Goal: Communication & Community: Answer question/provide support

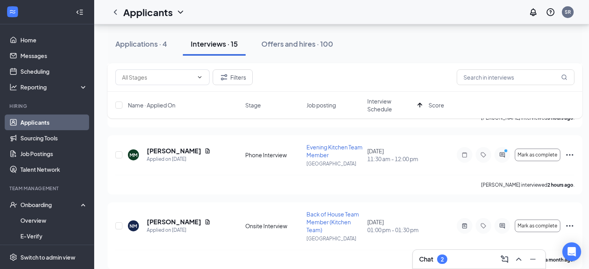
scroll to position [174, 0]
click at [460, 260] on div "Chat 2" at bounding box center [479, 259] width 120 height 13
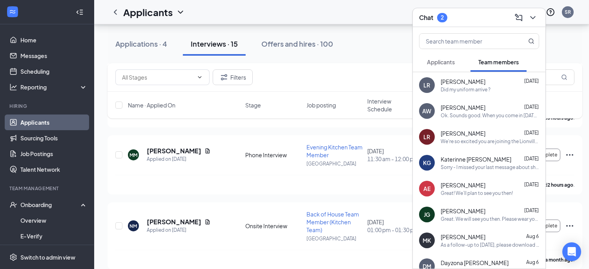
click at [448, 60] on span "Applicants" at bounding box center [441, 61] width 28 height 7
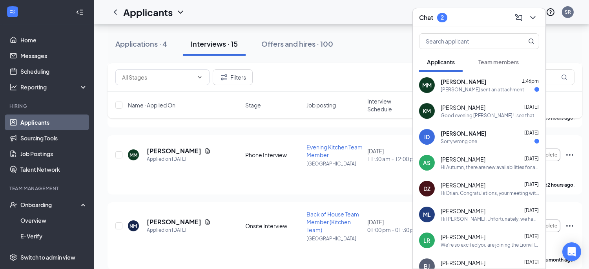
click at [452, 88] on div "[PERSON_NAME] sent an attachment" at bounding box center [483, 89] width 84 height 7
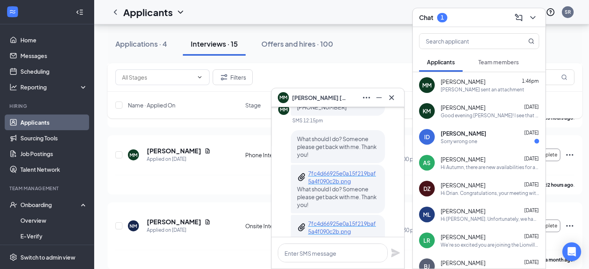
scroll to position [-41, 0]
click at [336, 180] on p "7fc4d66925e0a15f219baf5a4f090c2b.png" at bounding box center [343, 178] width 71 height 16
click at [330, 254] on textarea at bounding box center [333, 253] width 110 height 19
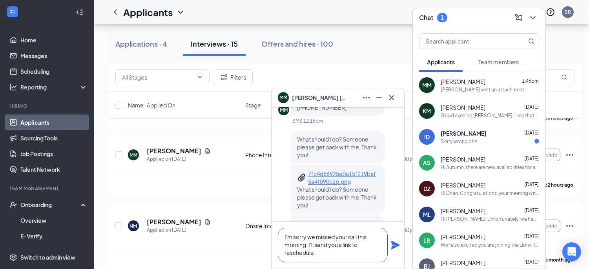
scroll to position [-65, 0]
type textarea "I'm sorry we missed your call this morning. I'll send you a link to reschedule."
click at [395, 241] on icon "Plane" at bounding box center [395, 241] width 9 height 9
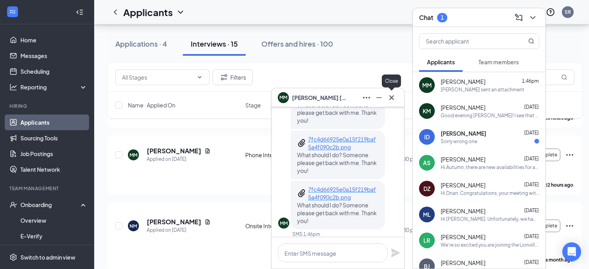
scroll to position [-123, 0]
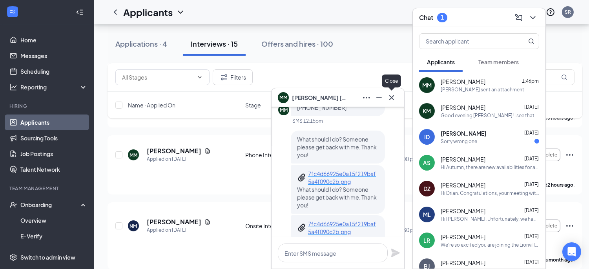
click at [392, 97] on icon "Cross" at bounding box center [391, 97] width 5 height 5
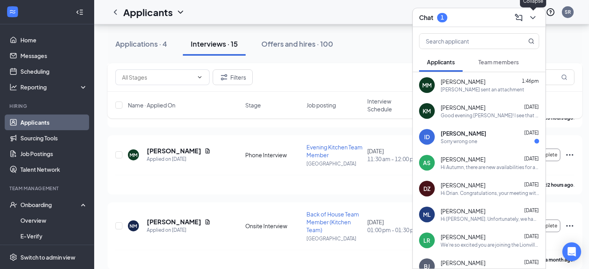
click at [529, 18] on icon "ChevronDown" at bounding box center [532, 17] width 9 height 9
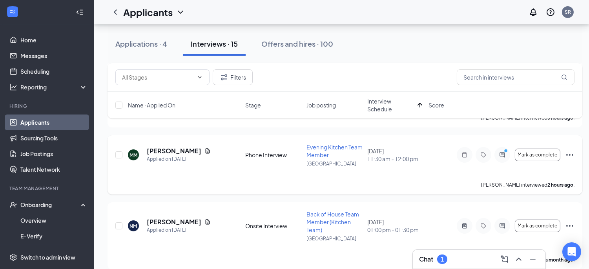
click at [572, 159] on icon "Ellipses" at bounding box center [569, 154] width 9 height 9
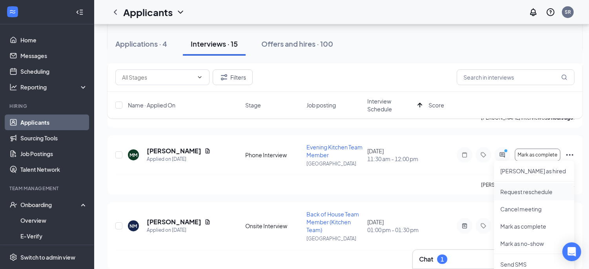
click at [537, 193] on p "Request reschedule" at bounding box center [535, 192] width 68 height 8
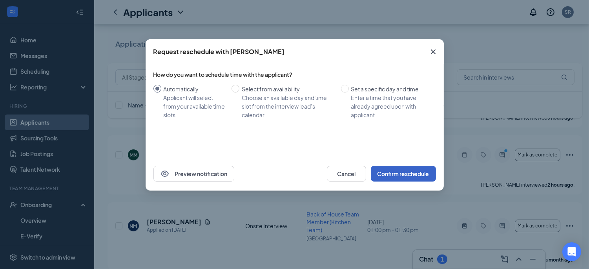
click at [387, 174] on button "Confirm reschedule" at bounding box center [403, 174] width 65 height 16
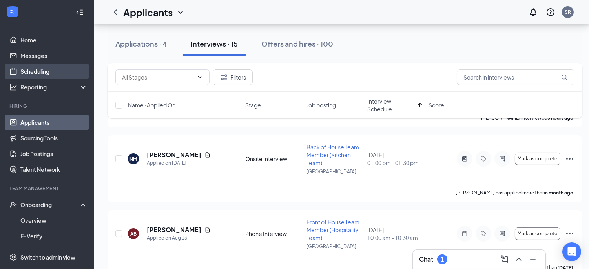
click at [60, 73] on link "Scheduling" at bounding box center [53, 72] width 67 height 16
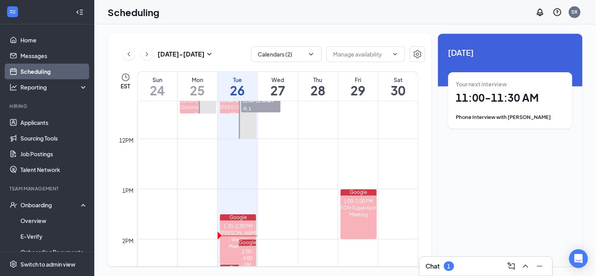
scroll to position [566, 0]
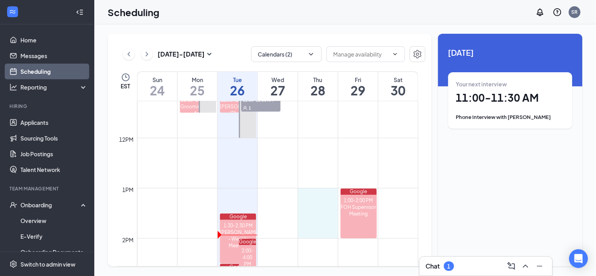
drag, startPoint x: 313, startPoint y: 190, endPoint x: 310, endPoint y: 238, distance: 48.0
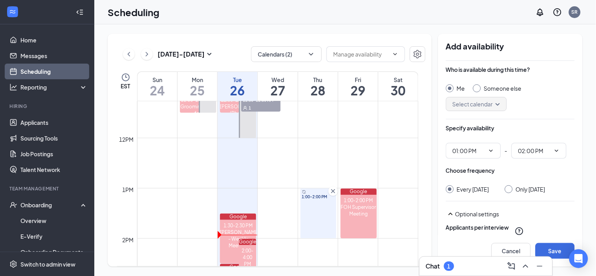
type input "01:00 PM"
type input "02:00 PM"
click at [512, 192] on div at bounding box center [508, 189] width 8 height 8
click at [510, 190] on input "Only [DATE]" at bounding box center [506, 187] width 5 height 5
radio input "true"
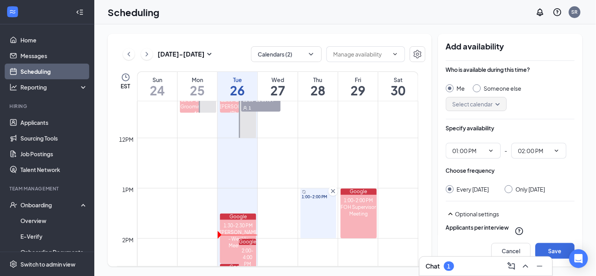
radio input "false"
click at [546, 248] on button "Save" at bounding box center [554, 251] width 39 height 16
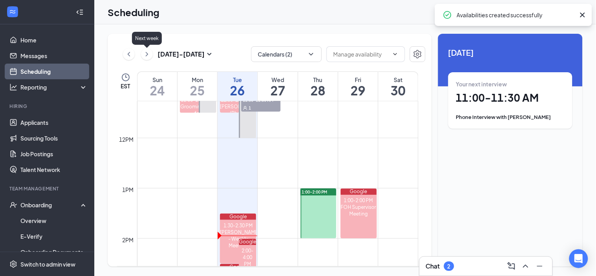
click at [147, 58] on icon "ChevronRight" at bounding box center [147, 53] width 8 height 9
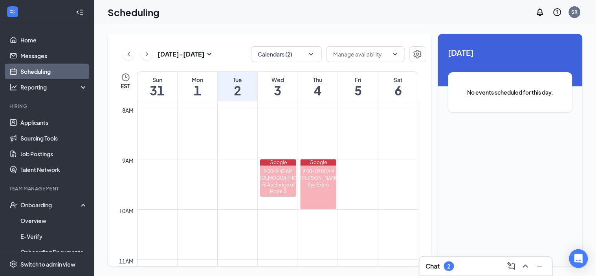
scroll to position [395, 0]
click at [123, 51] on button at bounding box center [129, 54] width 12 height 12
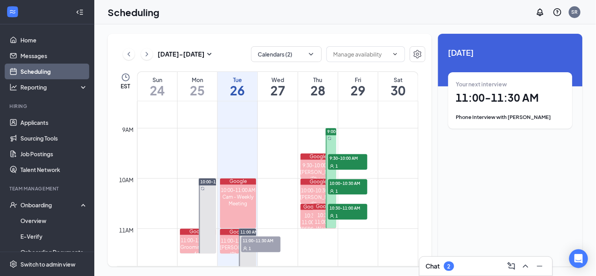
scroll to position [426, 0]
click at [333, 136] on div at bounding box center [330, 178] width 11 height 100
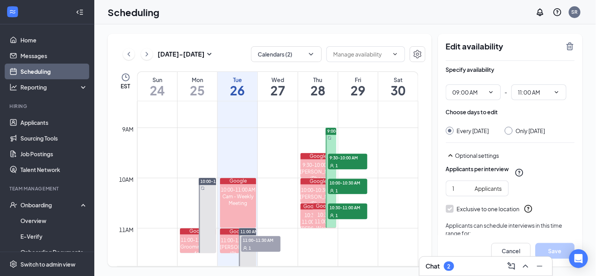
click at [510, 130] on input "Only [DATE]" at bounding box center [506, 129] width 5 height 5
radio input "true"
radio input "false"
click at [543, 91] on input "11:00 AM" at bounding box center [534, 92] width 32 height 9
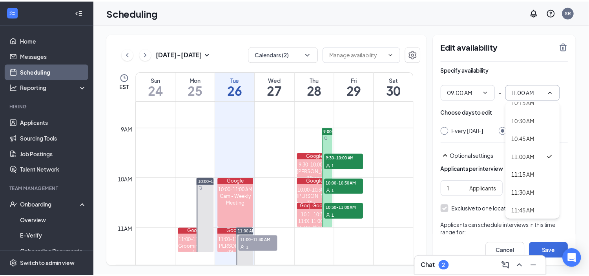
scroll to position [743, 0]
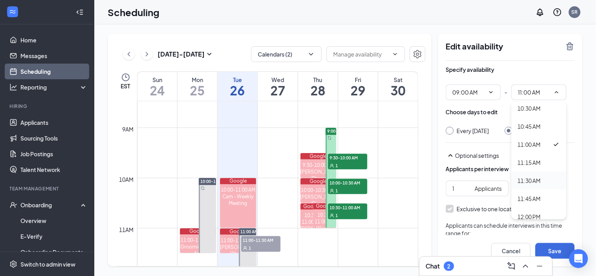
click at [530, 183] on div "11:30 AM" at bounding box center [528, 180] width 23 height 9
type input "11:30 AM"
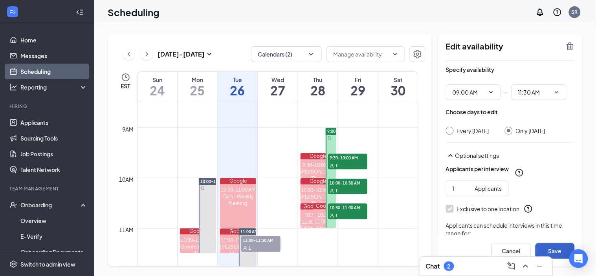
click at [558, 246] on button "Save" at bounding box center [554, 251] width 39 height 16
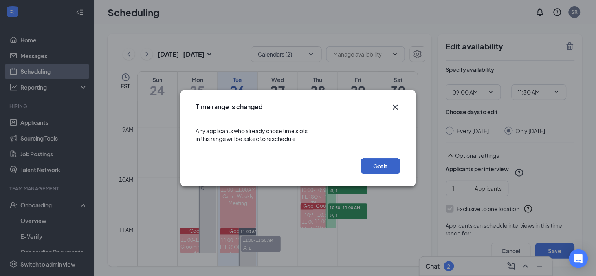
click at [376, 167] on button "Got it" at bounding box center [380, 166] width 39 height 16
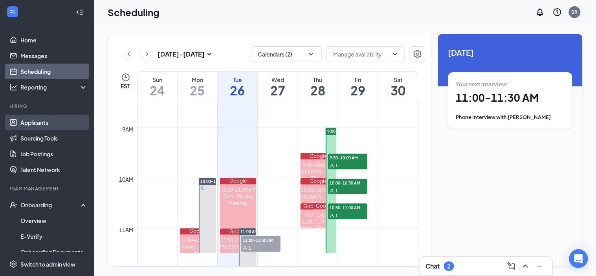
click at [24, 126] on link "Applicants" at bounding box center [53, 123] width 67 height 16
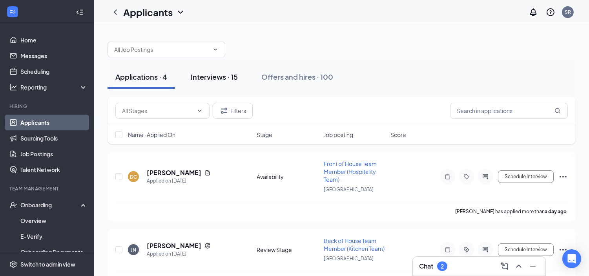
click at [224, 84] on button "Interviews · 15" at bounding box center [214, 77] width 63 height 24
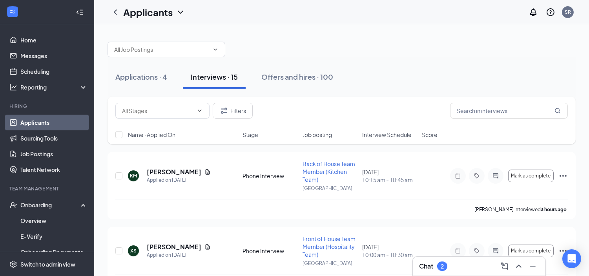
click at [376, 131] on span "Interview Schedule" at bounding box center [386, 135] width 49 height 8
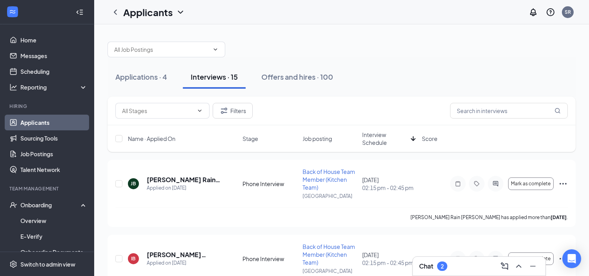
click at [385, 143] on span "Interview Schedule" at bounding box center [385, 139] width 46 height 16
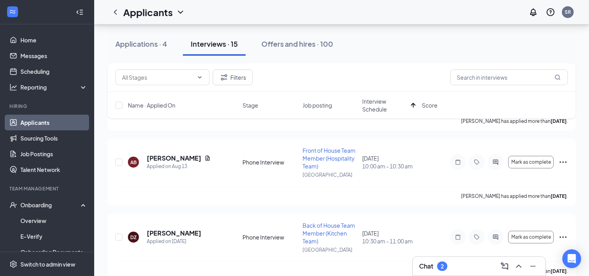
scroll to position [314, 0]
click at [562, 238] on icon "Ellipses" at bounding box center [563, 236] width 9 height 9
click at [534, 268] on li "Request reschedule" at bounding box center [528, 273] width 80 height 17
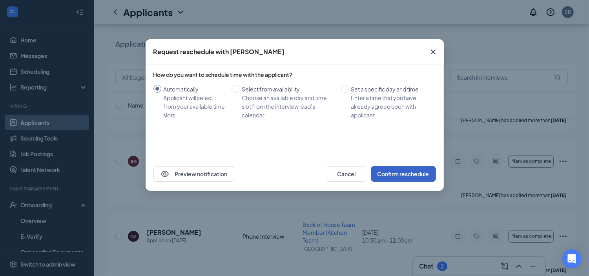
click at [402, 175] on button "Confirm reschedule" at bounding box center [403, 174] width 65 height 16
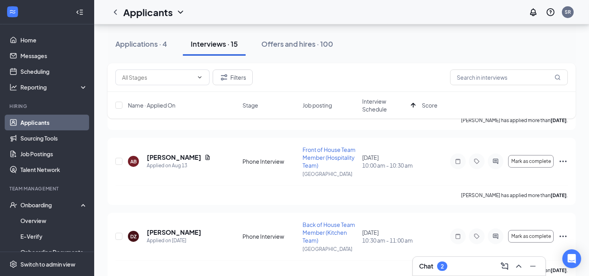
click at [448, 267] on div "2" at bounding box center [442, 265] width 10 height 9
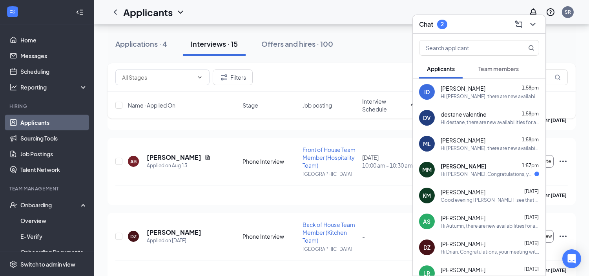
click at [461, 168] on span "[PERSON_NAME]" at bounding box center [464, 166] width 46 height 8
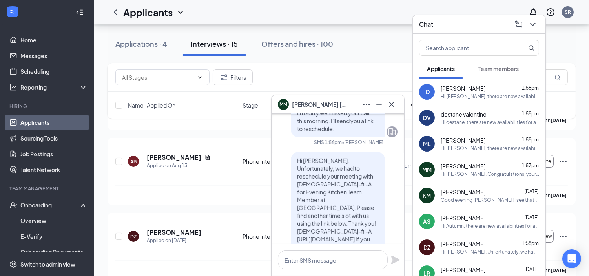
scroll to position [-239, 0]
click at [389, 105] on icon "Cross" at bounding box center [391, 104] width 9 height 9
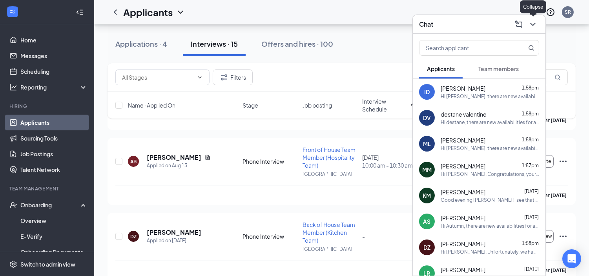
click at [532, 26] on icon "ChevronDown" at bounding box center [532, 24] width 9 height 9
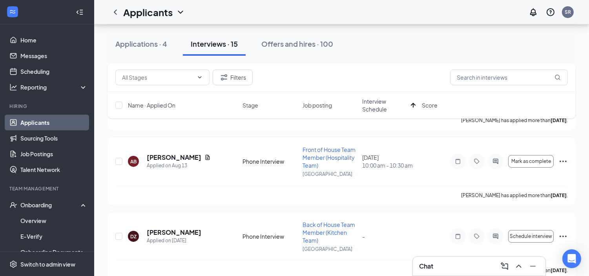
click at [452, 262] on div "Chat" at bounding box center [479, 266] width 120 height 13
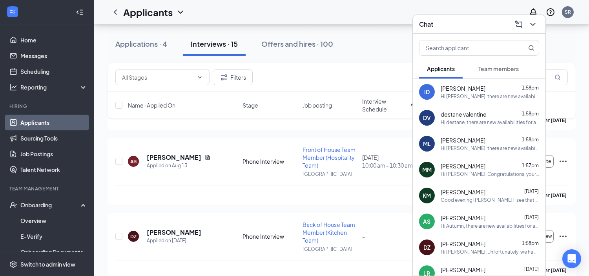
click at [473, 128] on div "DV destane valentine 1:58pm Hi destane, there are new availabilities for an int…" at bounding box center [479, 118] width 133 height 26
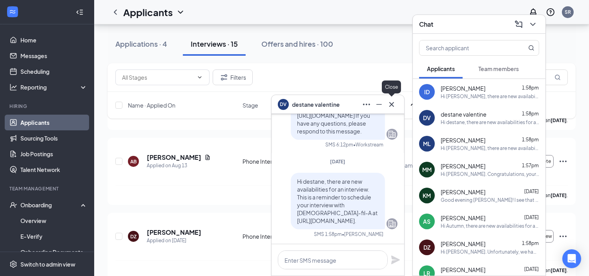
click at [392, 105] on icon "Cross" at bounding box center [391, 104] width 5 height 5
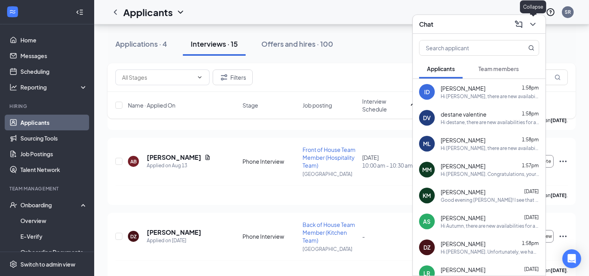
click at [531, 24] on icon "ChevronDown" at bounding box center [532, 24] width 9 height 9
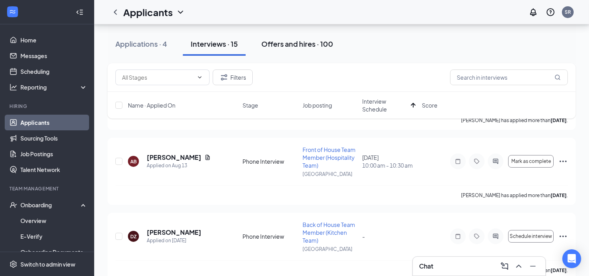
click at [287, 45] on div "Offers and hires · 100" at bounding box center [297, 44] width 72 height 10
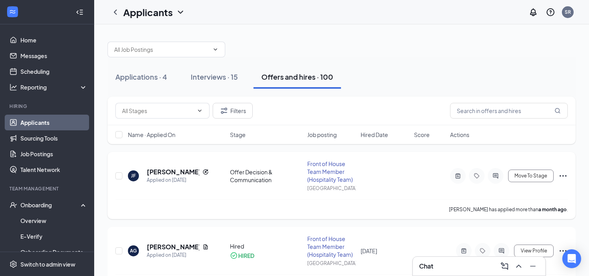
click at [565, 175] on icon "Ellipses" at bounding box center [563, 175] width 9 height 9
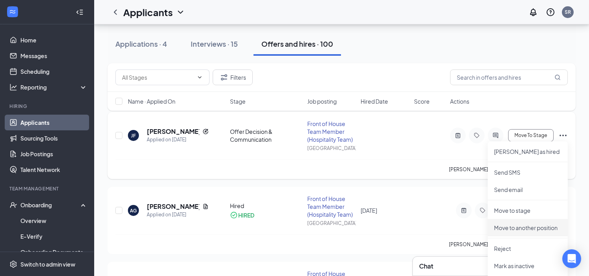
scroll to position [41, 0]
click at [506, 247] on p "Reject" at bounding box center [528, 247] width 68 height 8
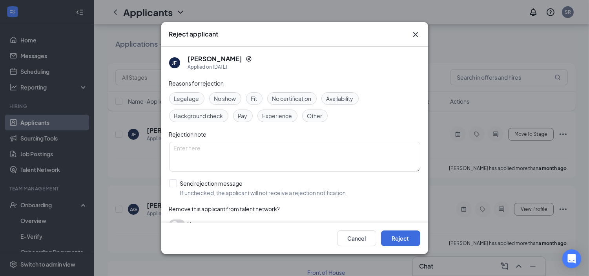
click at [315, 117] on span "Other" at bounding box center [314, 115] width 15 height 9
click at [205, 188] on input "Send rejection message If unchecked, the applicant will not receive a rejection…" at bounding box center [258, 187] width 179 height 17
checkbox input "true"
click at [268, 160] on textarea at bounding box center [294, 157] width 251 height 30
type textarea "See notes"
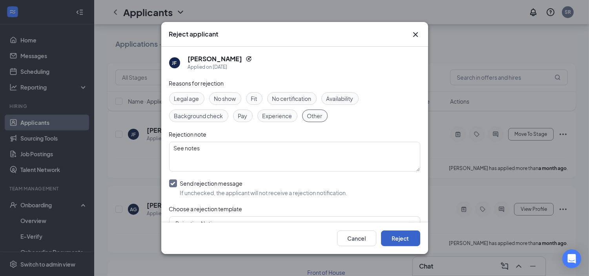
click at [405, 238] on button "Reject" at bounding box center [400, 238] width 39 height 16
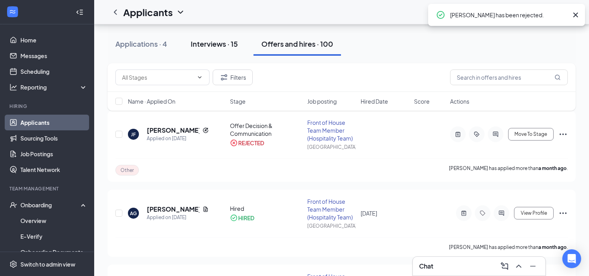
click at [199, 44] on div "Interviews · 15" at bounding box center [214, 44] width 47 height 10
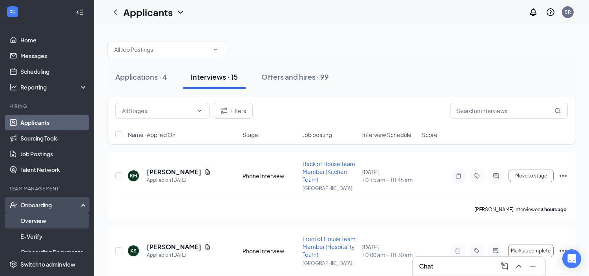
click at [40, 224] on link "Overview" at bounding box center [53, 221] width 67 height 16
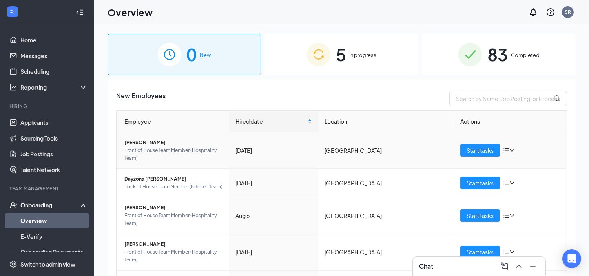
scroll to position [66, 0]
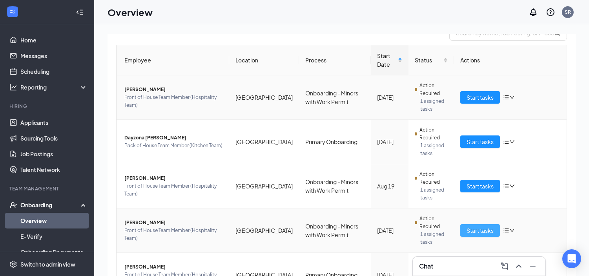
click at [473, 230] on span "Start tasks" at bounding box center [480, 230] width 27 height 9
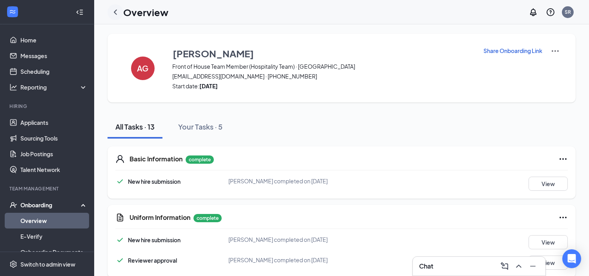
click at [114, 11] on icon "ChevronLeft" at bounding box center [115, 11] width 9 height 9
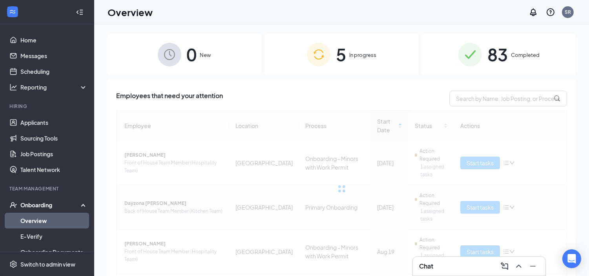
scroll to position [114, 0]
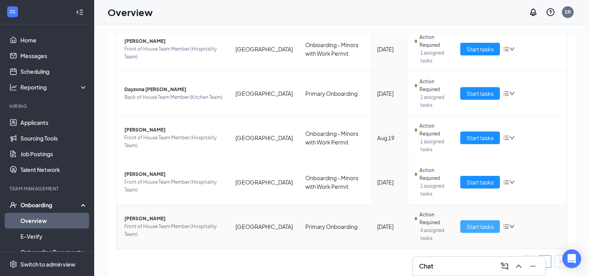
click at [461, 228] on button "Start tasks" at bounding box center [480, 226] width 40 height 13
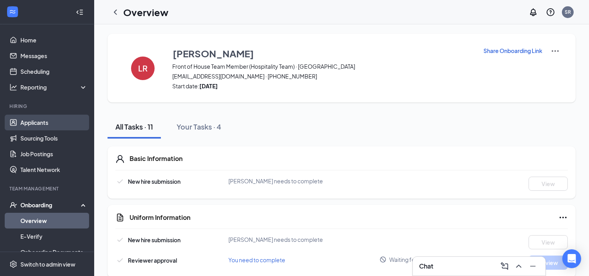
click at [29, 124] on link "Applicants" at bounding box center [53, 123] width 67 height 16
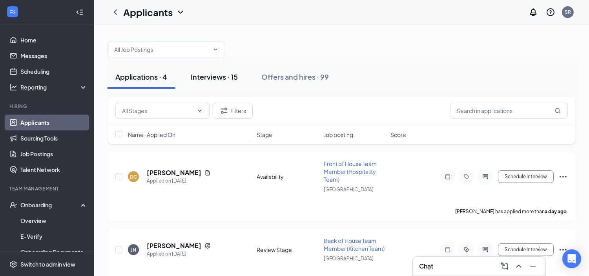
click at [211, 79] on div "Interviews · 15" at bounding box center [214, 77] width 47 height 10
